Goal: Transaction & Acquisition: Purchase product/service

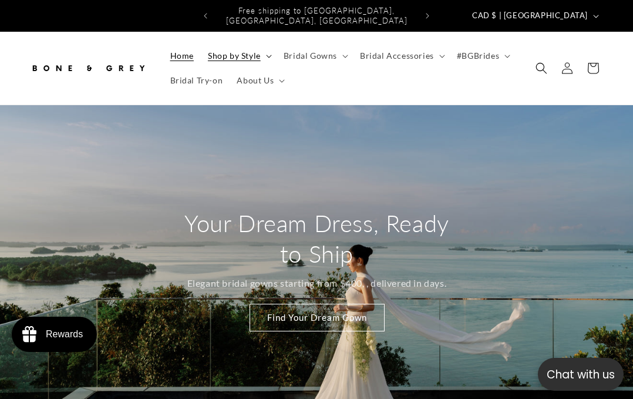
click at [241, 50] on span "Shop by Style" at bounding box center [234, 55] width 53 height 11
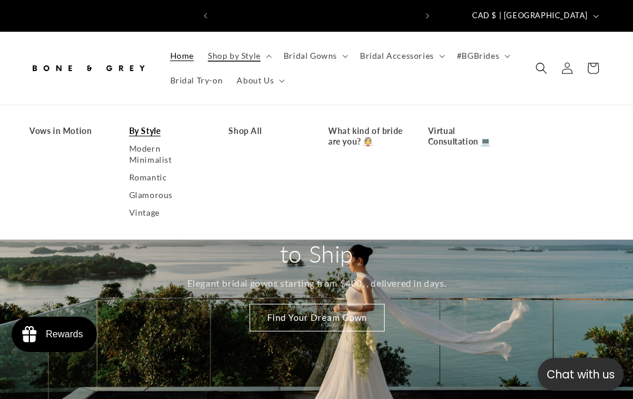
scroll to position [0, 400]
click at [144, 122] on link "By Style" at bounding box center [167, 131] width 76 height 18
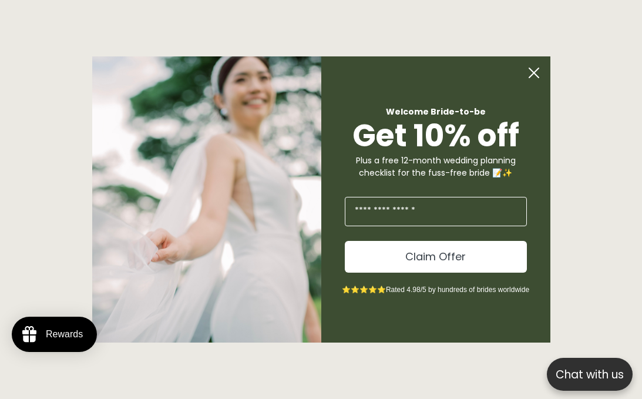
scroll to position [0, 407]
click at [529, 69] on icon "Close dialog" at bounding box center [533, 72] width 9 height 9
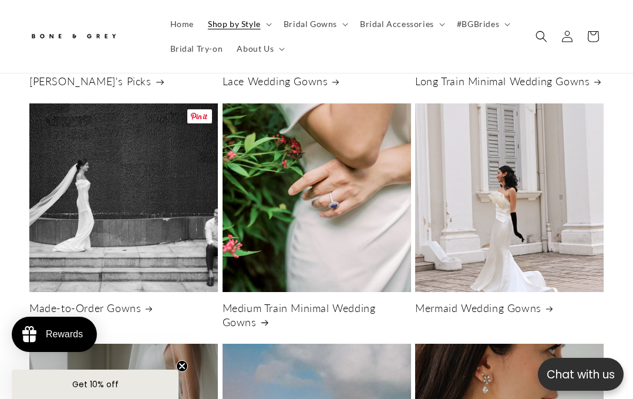
scroll to position [1438, 0]
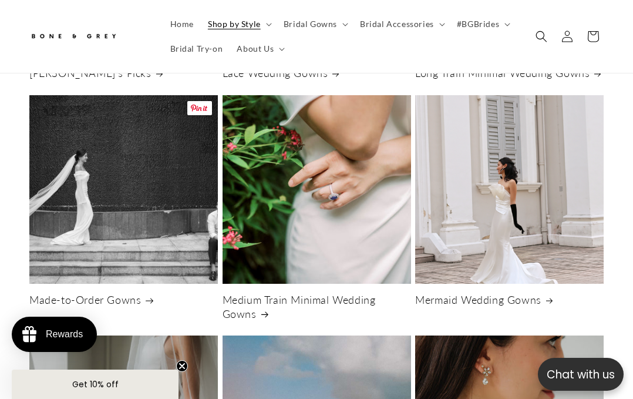
click at [80, 293] on link "Made-to-Order Gowns" at bounding box center [123, 300] width 188 height 14
click at [119, 293] on link "Made-to-Order Gowns" at bounding box center [123, 300] width 188 height 14
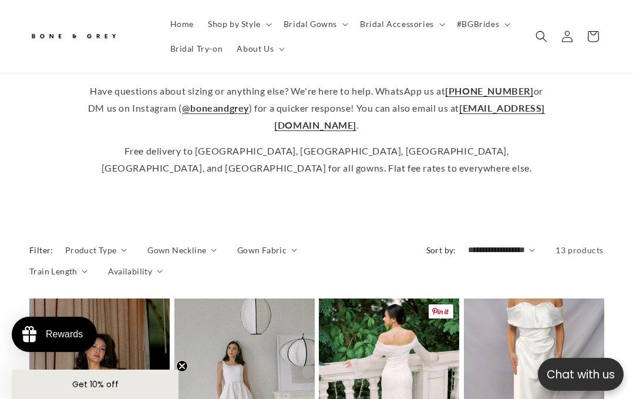
scroll to position [394, 0]
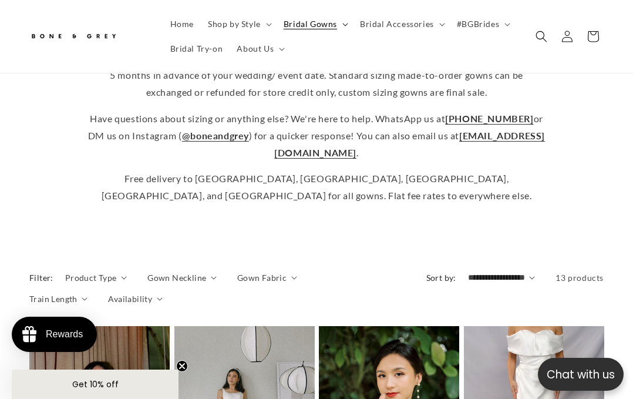
click at [301, 26] on span "Bridal Gowns" at bounding box center [310, 24] width 53 height 11
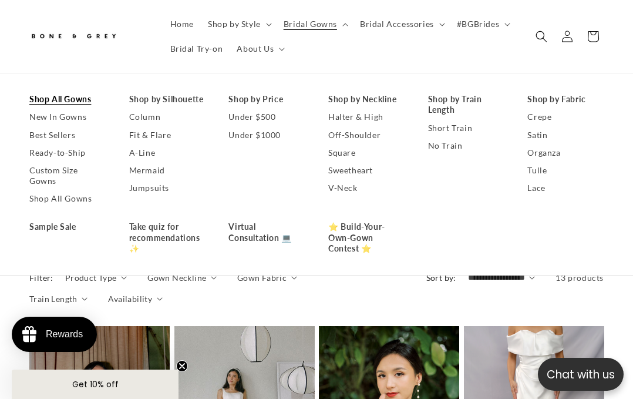
scroll to position [0, 0]
click at [83, 96] on link "Shop All Gowns" at bounding box center [67, 99] width 76 height 18
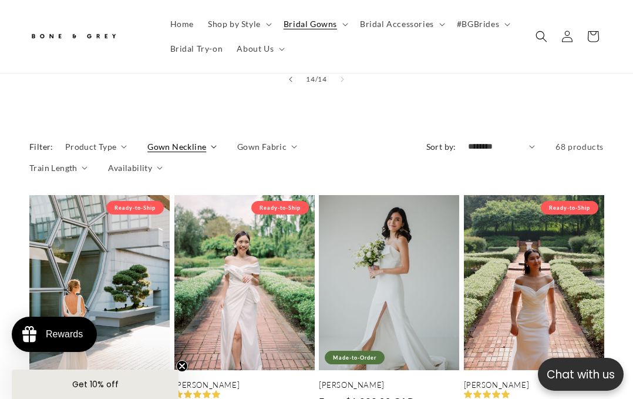
click at [176, 140] on span "Gown Neckline" at bounding box center [176, 146] width 59 height 12
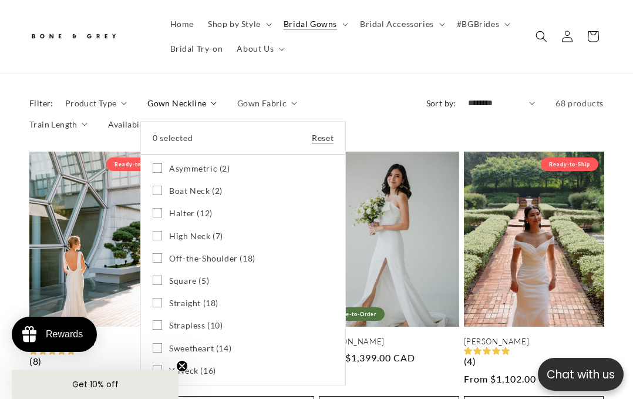
scroll to position [913, 0]
click at [153, 342] on icon at bounding box center [157, 346] width 9 height 9
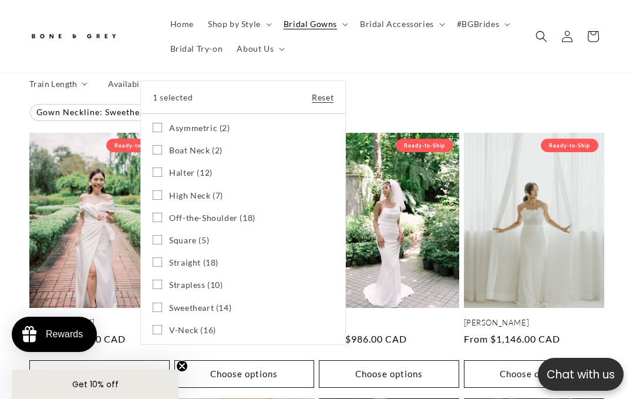
scroll to position [0, 400]
click at [157, 279] on icon at bounding box center [157, 283] width 9 height 9
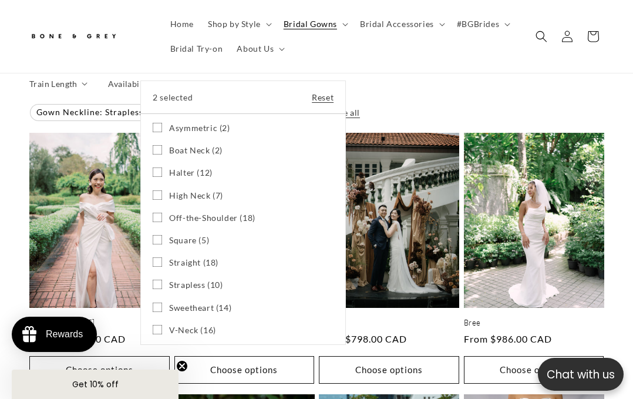
click at [158, 325] on icon at bounding box center [157, 329] width 9 height 9
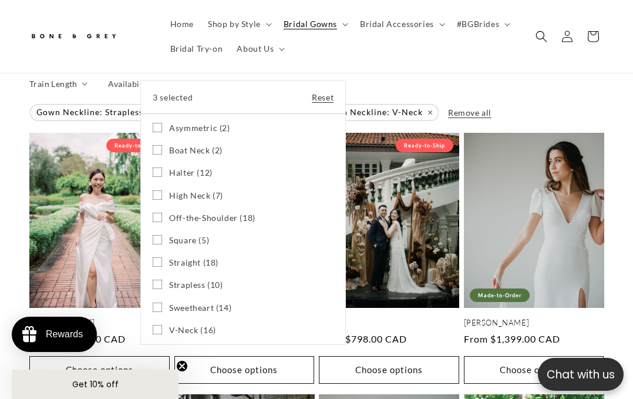
scroll to position [906, 0]
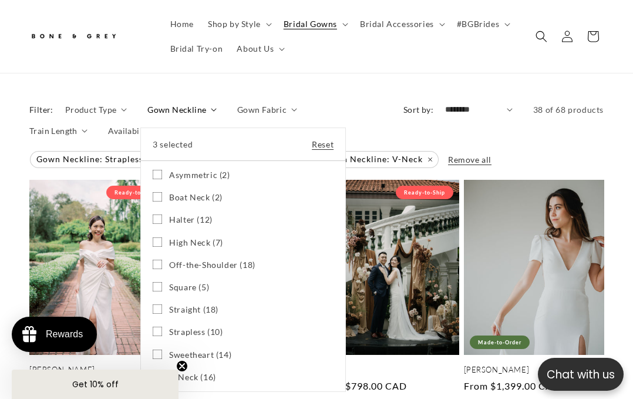
click at [155, 237] on icon at bounding box center [157, 241] width 9 height 9
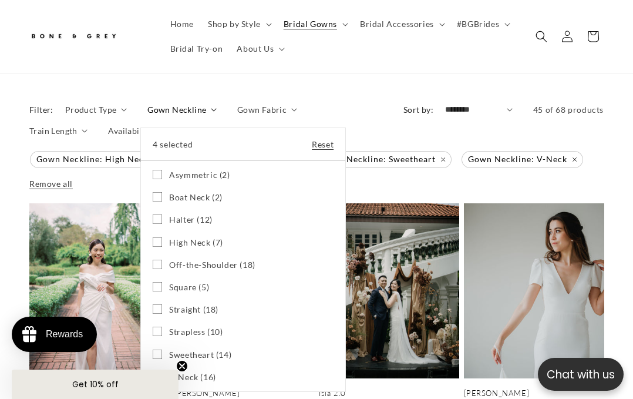
scroll to position [0, 200]
click at [154, 304] on icon at bounding box center [157, 308] width 9 height 9
click at [154, 276] on label "Square (5) Square (5 products)" at bounding box center [243, 287] width 181 height 22
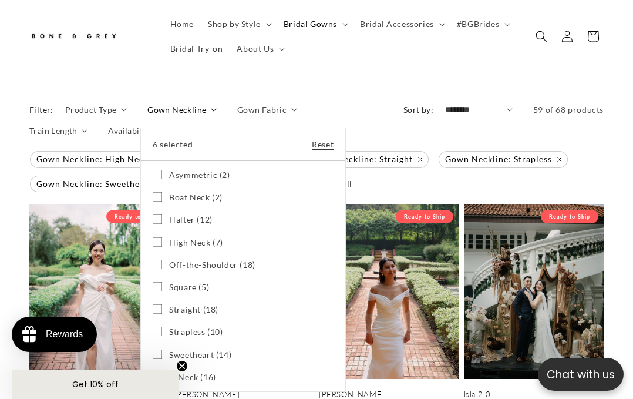
scroll to position [0, 400]
click at [156, 214] on icon at bounding box center [157, 218] width 9 height 9
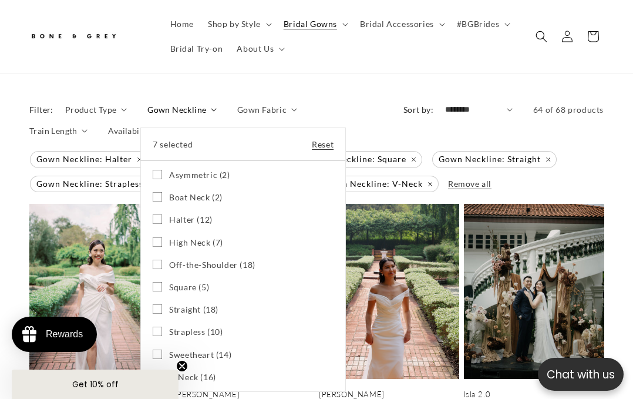
click at [217, 116] on summary "Gown Neckline" at bounding box center [181, 109] width 69 height 12
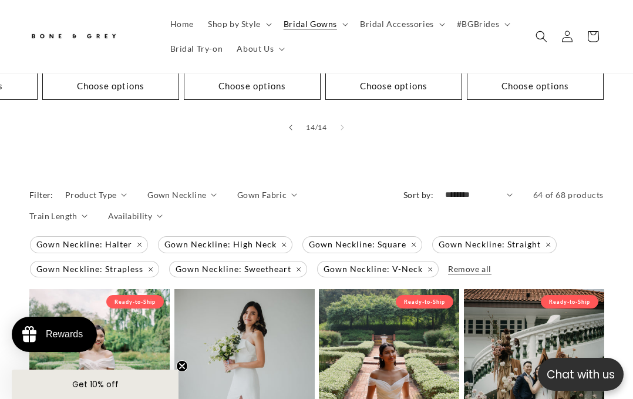
scroll to position [822, 0]
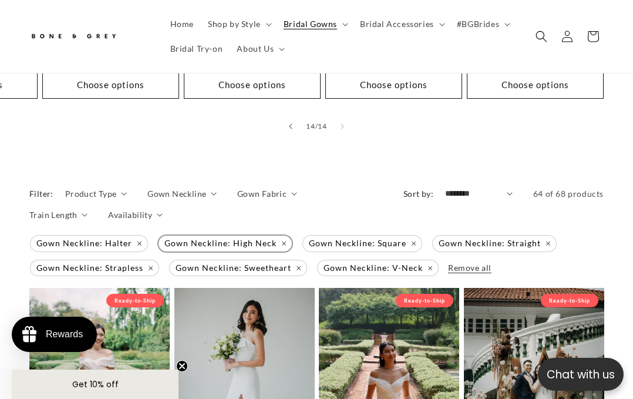
click at [278, 235] on span "Gown Neckline: High Neck Remove filter" at bounding box center [224, 243] width 133 height 16
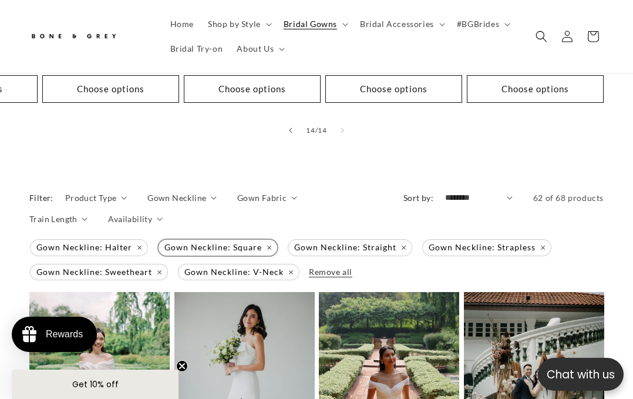
click at [266, 255] on span "Gown Neckline: Square Remove filter" at bounding box center [217, 247] width 119 height 16
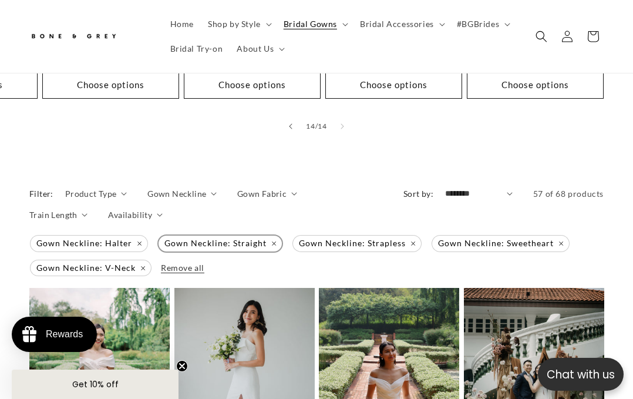
click at [269, 235] on span "Gown Neckline: Straight Remove filter" at bounding box center [219, 243] width 123 height 16
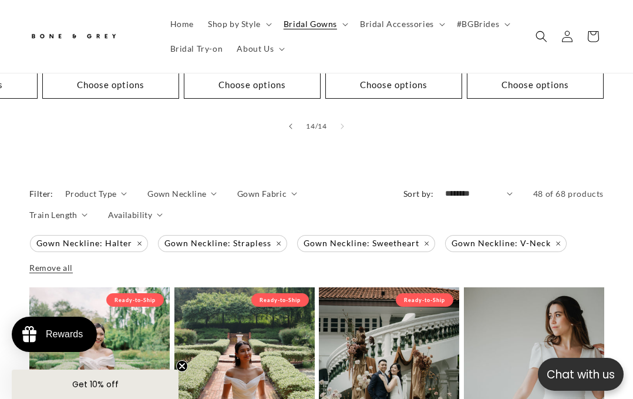
scroll to position [0, 200]
click at [107, 187] on span "Product Type" at bounding box center [91, 193] width 52 height 12
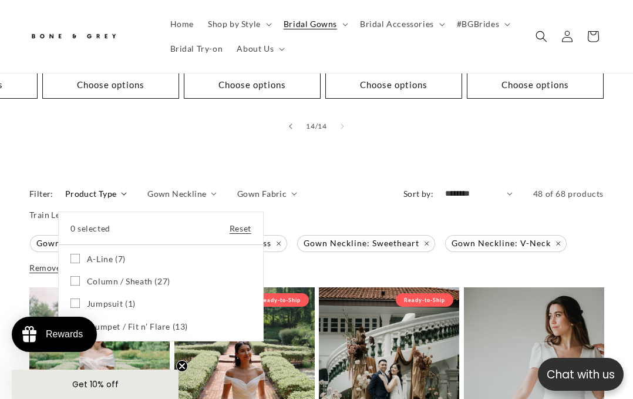
click at [73, 276] on icon at bounding box center [74, 280] width 9 height 9
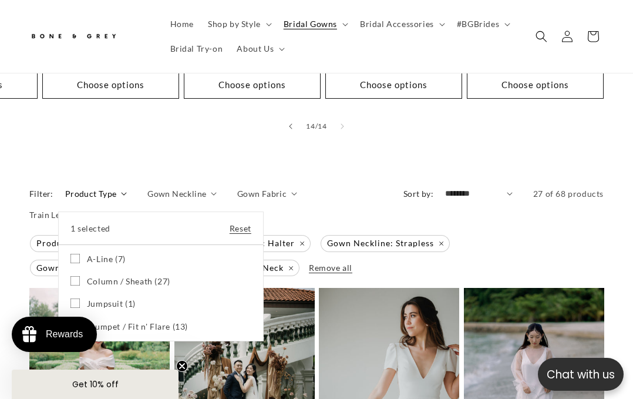
click at [137, 321] on span "Trumpet / Fit n' Flare (13)" at bounding box center [137, 326] width 101 height 11
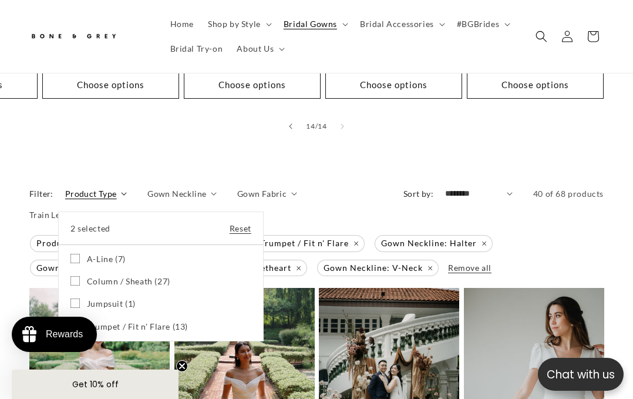
click at [127, 200] on summary "Product Type" at bounding box center [96, 193] width 62 height 12
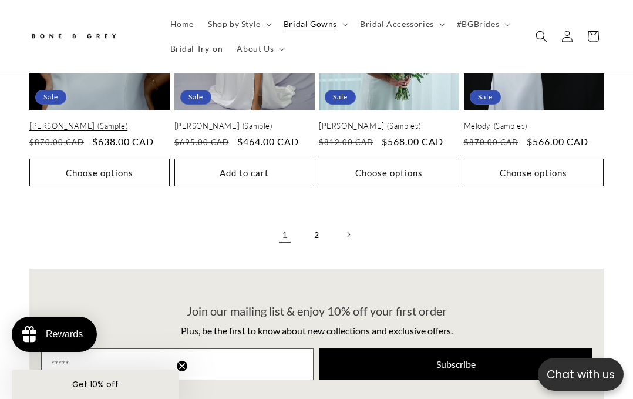
scroll to position [2492, 0]
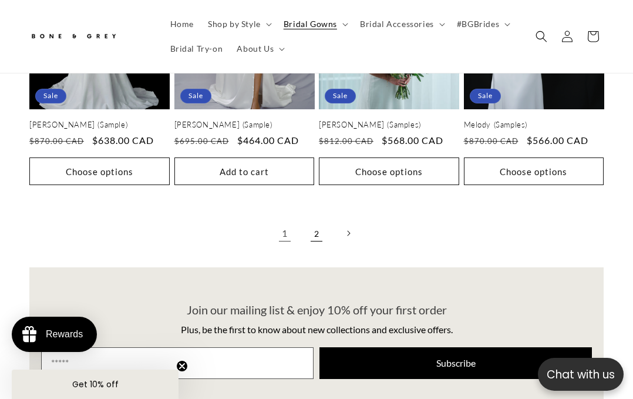
click at [313, 220] on link "2" at bounding box center [316, 233] width 26 height 26
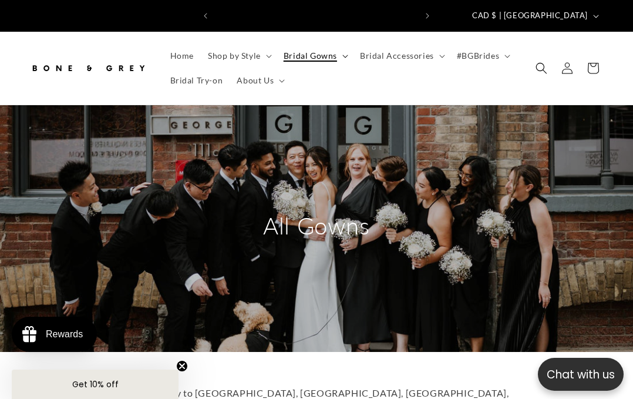
scroll to position [0, 200]
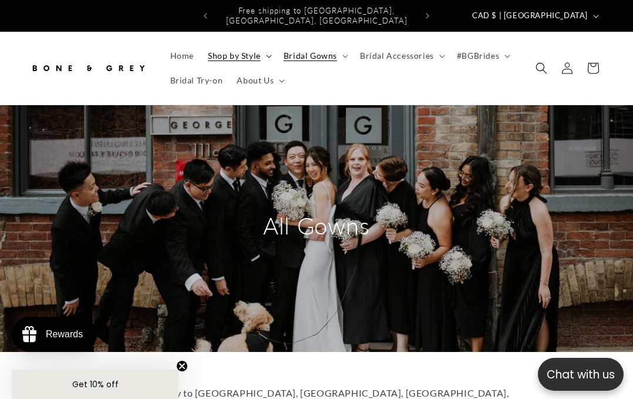
click at [247, 50] on span "Shop by Style" at bounding box center [234, 55] width 53 height 11
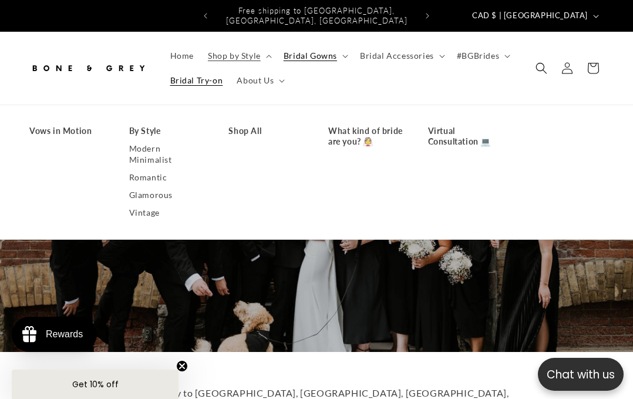
click at [203, 77] on link "Bridal Try-on" at bounding box center [196, 80] width 67 height 25
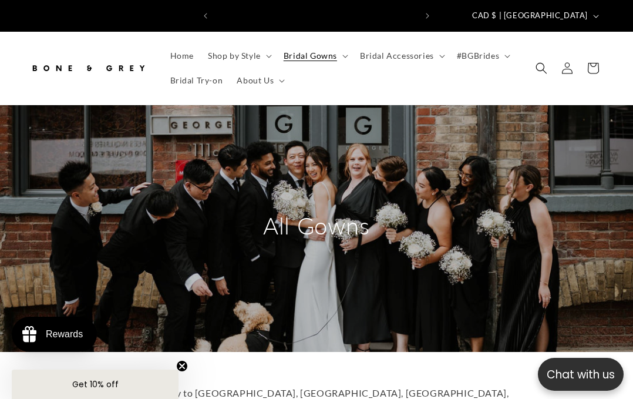
scroll to position [0, 400]
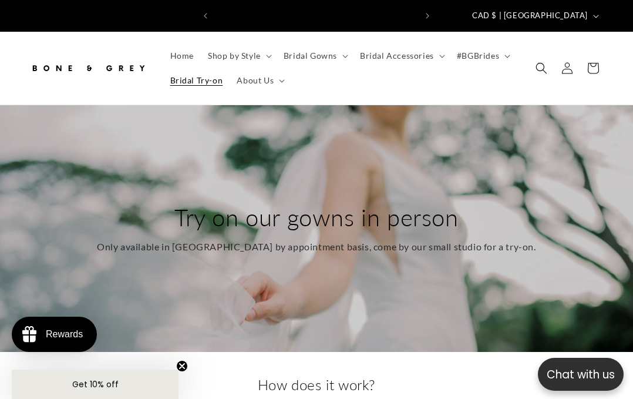
scroll to position [0, 400]
